Goal: Browse casually: Explore the website without a specific task or goal

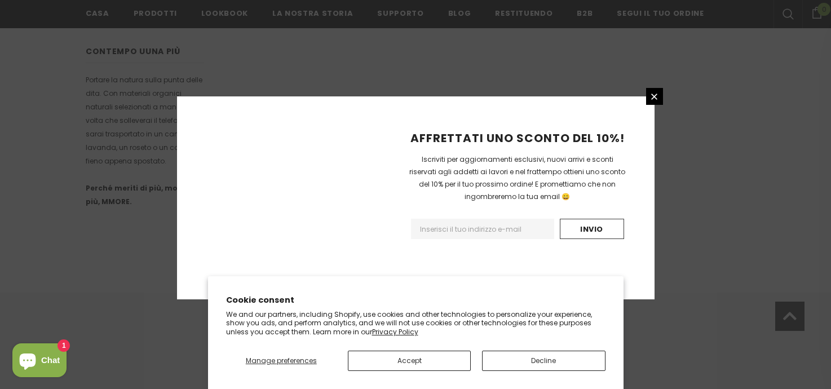
scroll to position [767, 0]
